Goal: Information Seeking & Learning: Learn about a topic

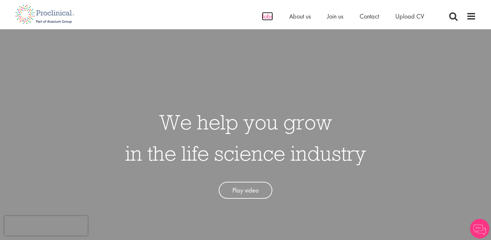
click at [262, 17] on span "Jobs" at bounding box center [267, 16] width 11 height 8
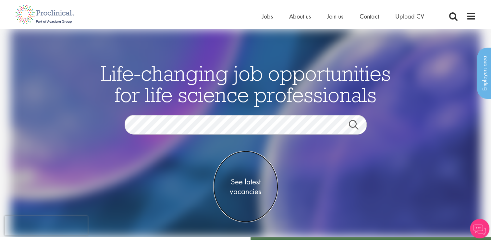
click at [249, 190] on span "See latest vacancies" at bounding box center [245, 185] width 65 height 19
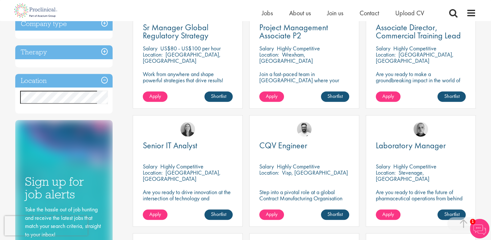
scroll to position [247, 0]
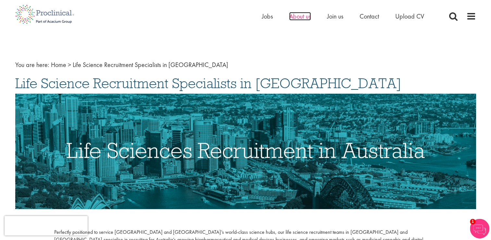
click at [301, 17] on span "About us" at bounding box center [300, 16] width 22 height 8
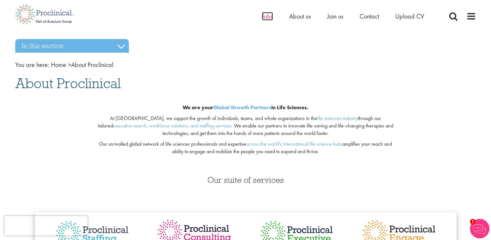
click at [267, 15] on span "Jobs" at bounding box center [267, 16] width 11 height 8
